Goal: Entertainment & Leisure: Consume media (video, audio)

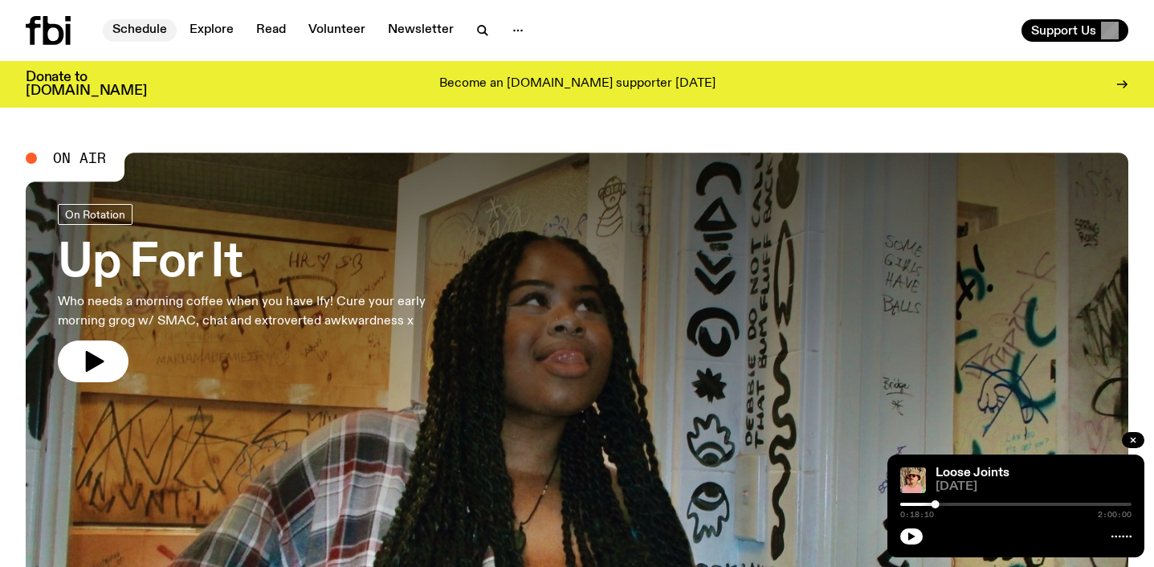
click at [150, 26] on link "Schedule" at bounding box center [140, 30] width 74 height 22
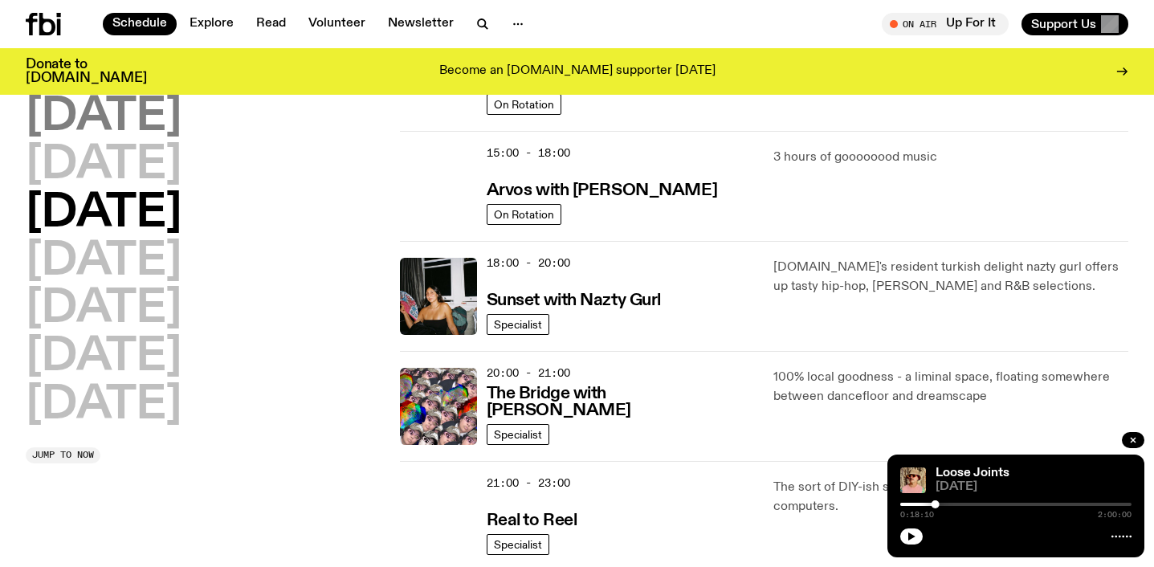
scroll to position [548, 0]
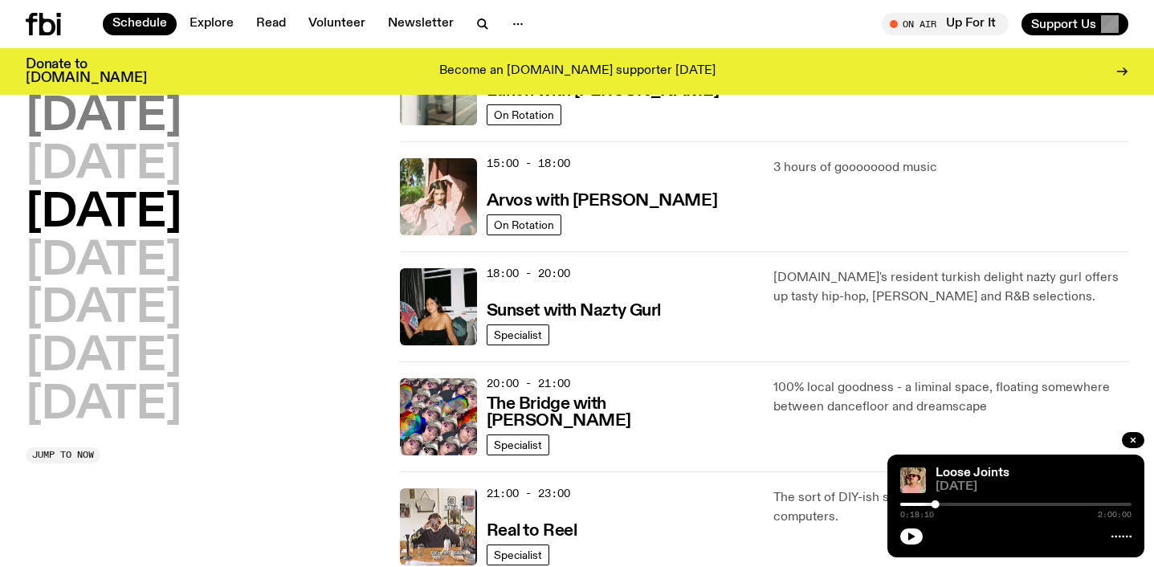
click at [121, 112] on h2 "[DATE]" at bounding box center [104, 117] width 156 height 45
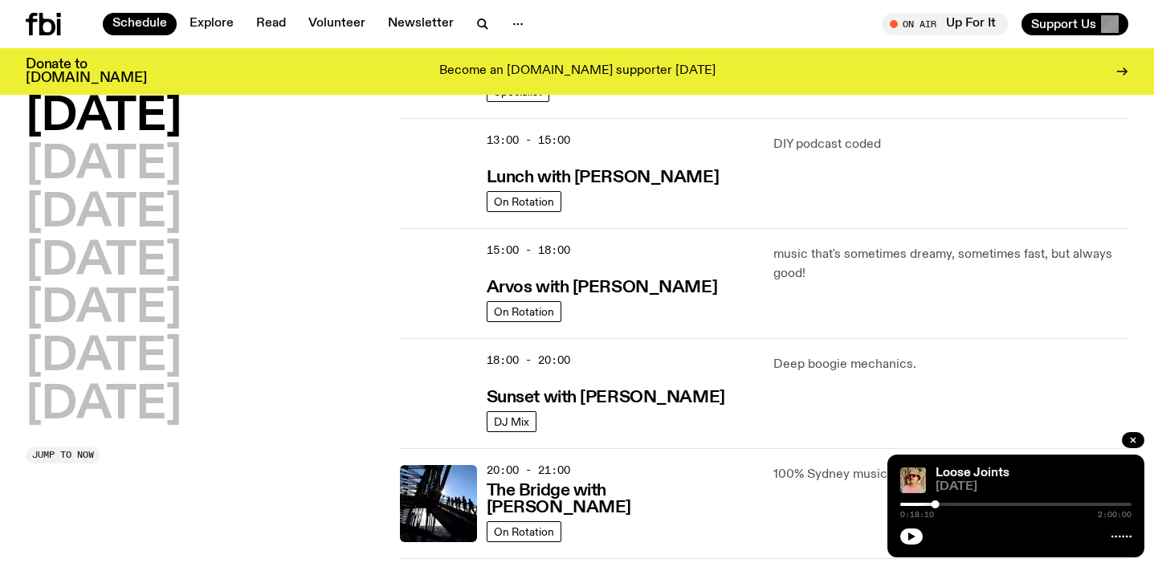
scroll to position [512, 0]
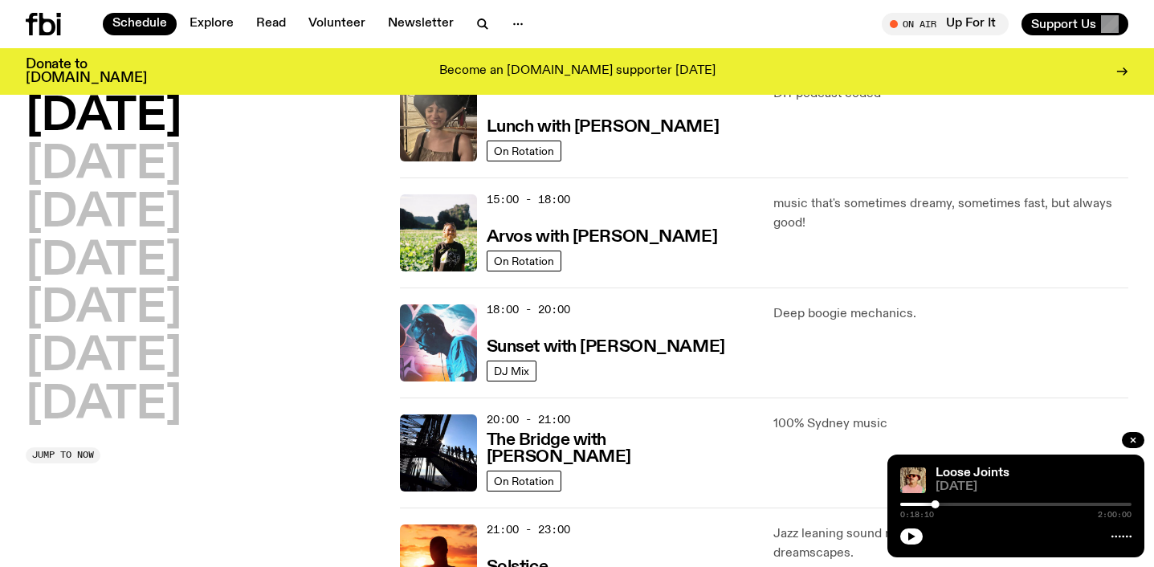
click at [453, 348] on img at bounding box center [438, 342] width 77 height 77
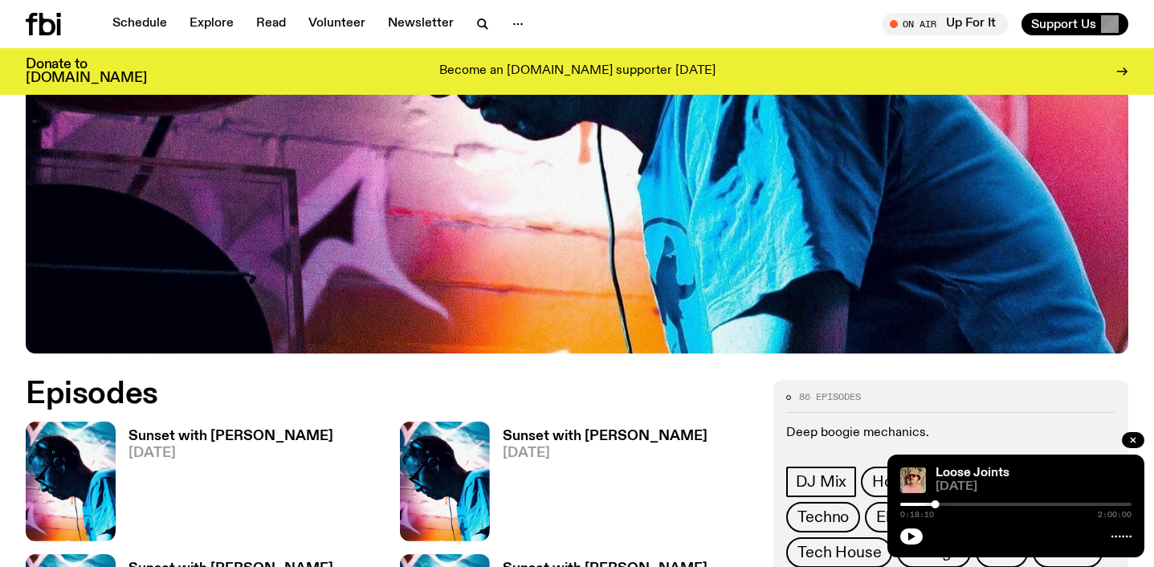
scroll to position [654, 0]
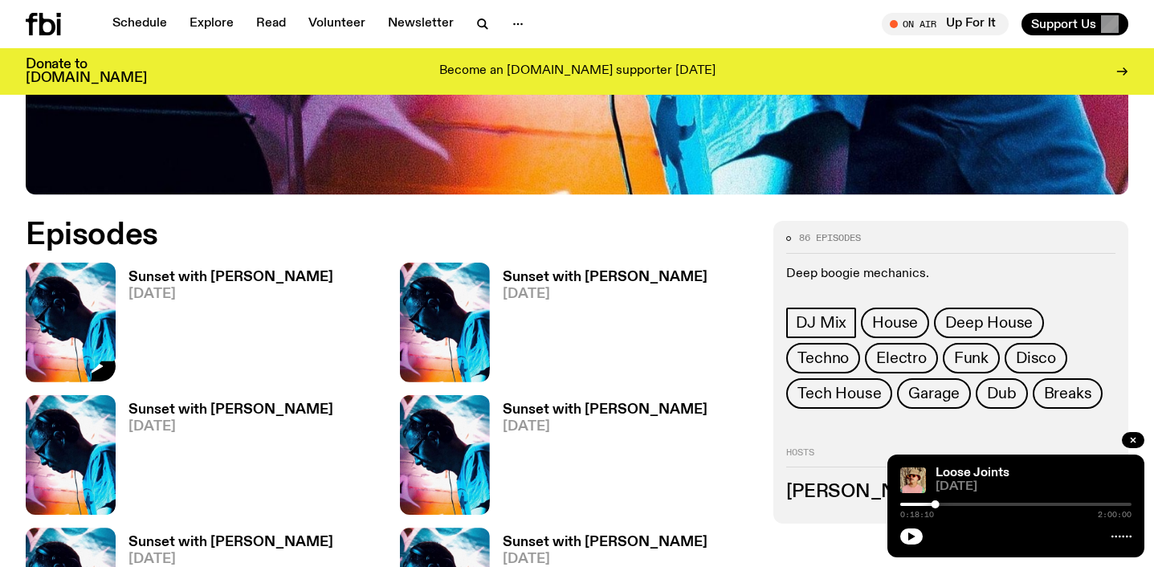
click at [52, 315] on img at bounding box center [71, 323] width 90 height 120
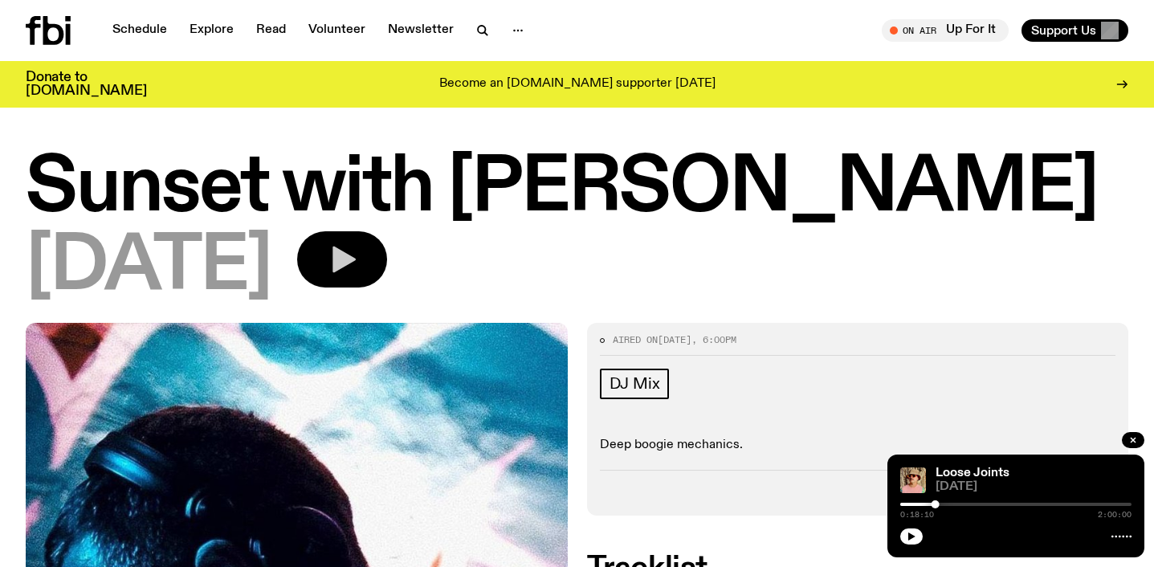
click at [358, 249] on icon "button" at bounding box center [342, 259] width 32 height 32
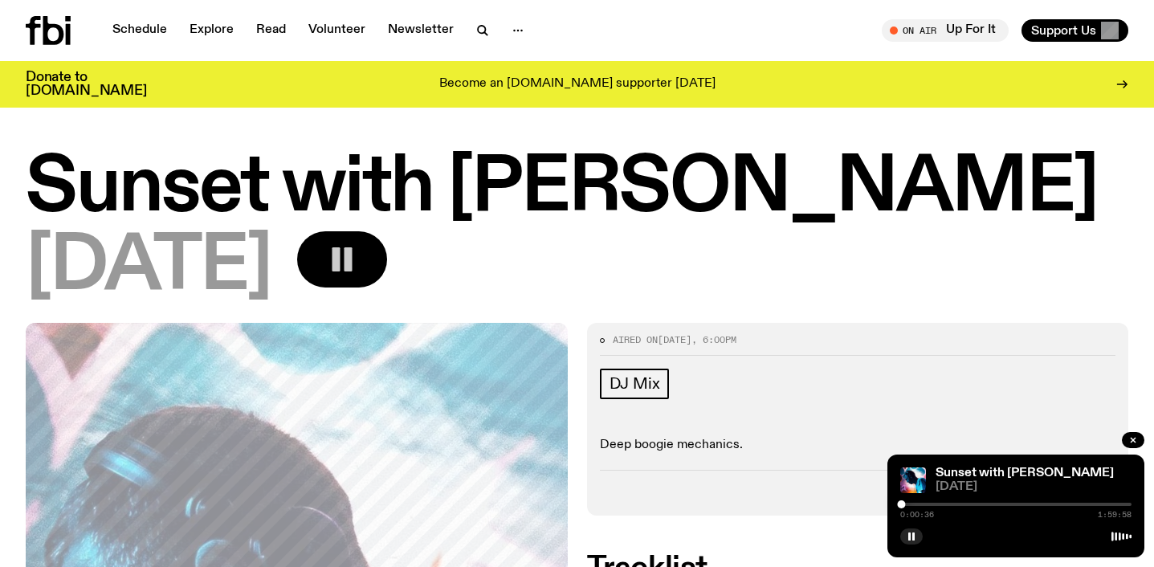
click at [370, 241] on button "button" at bounding box center [342, 259] width 90 height 56
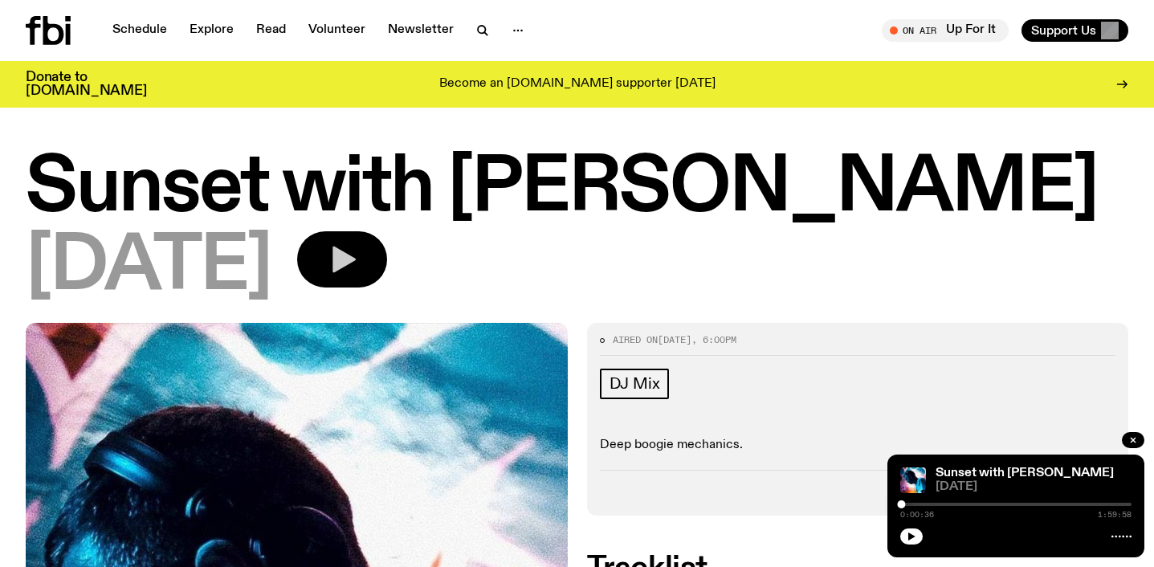
click at [370, 241] on button "button" at bounding box center [342, 259] width 90 height 56
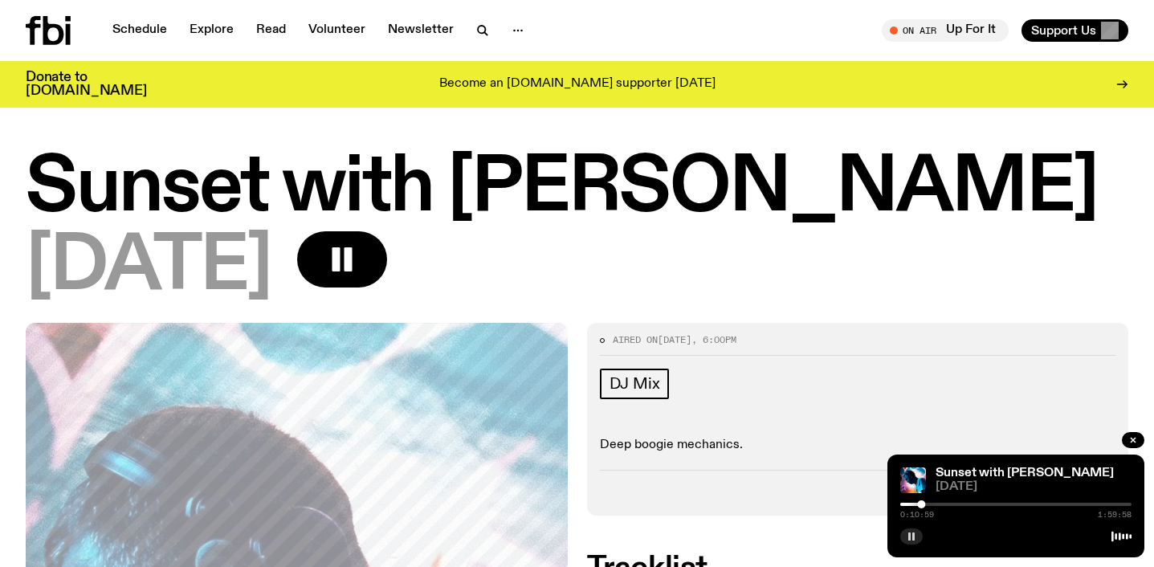
click at [913, 537] on rect "button" at bounding box center [913, 536] width 2 height 8
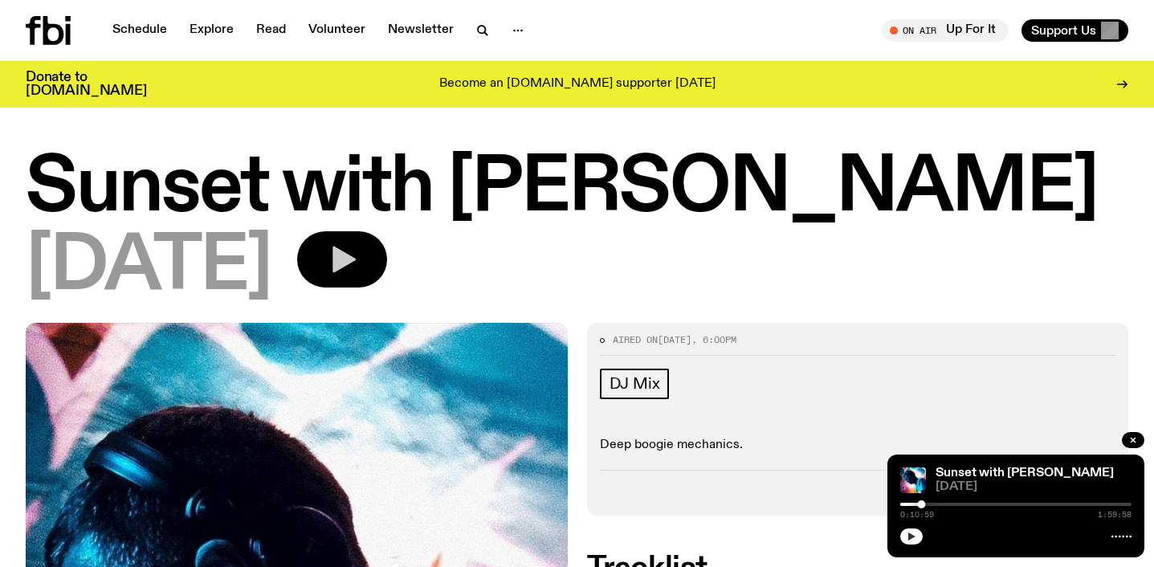
click at [387, 251] on button "button" at bounding box center [342, 259] width 90 height 56
